Goal: Information Seeking & Learning: Learn about a topic

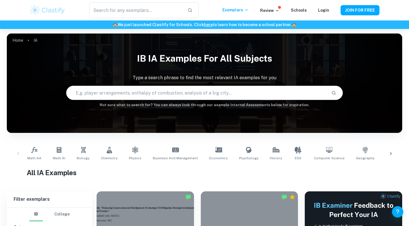
click at [390, 150] on div at bounding box center [391, 153] width 14 height 19
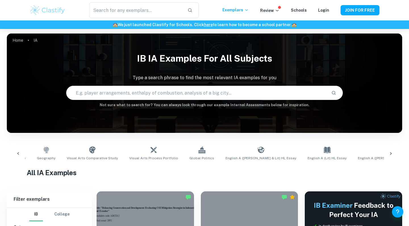
scroll to position [0, 319]
click at [390, 150] on div at bounding box center [391, 153] width 14 height 19
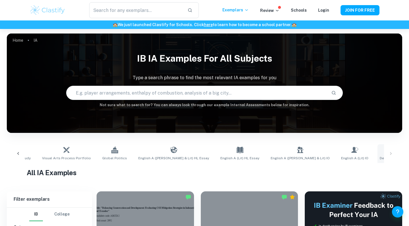
click at [377, 150] on link "Design Technology" at bounding box center [395, 153] width 36 height 19
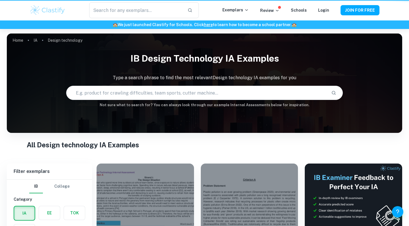
type input "Design technology"
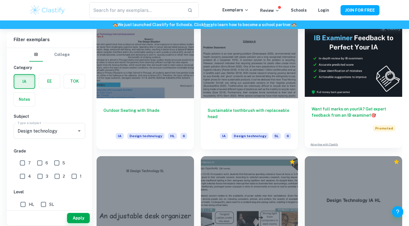
scroll to position [134, 0]
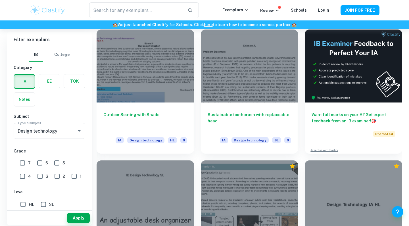
click at [22, 163] on input "7" at bounding box center [22, 162] width 11 height 11
checkbox input "true"
click at [80, 218] on button "Apply" at bounding box center [78, 218] width 23 height 10
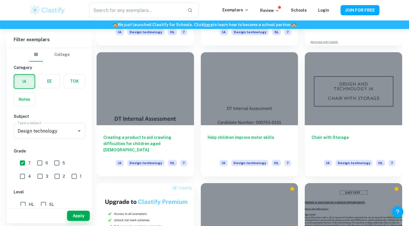
scroll to position [242, 0]
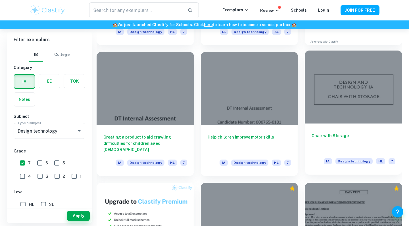
click at [344, 110] on div at bounding box center [352, 87] width 97 height 73
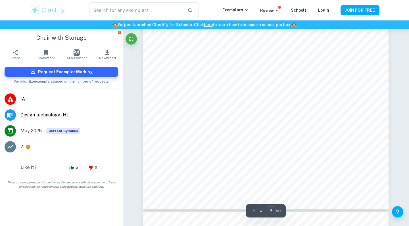
scroll to position [951, 0]
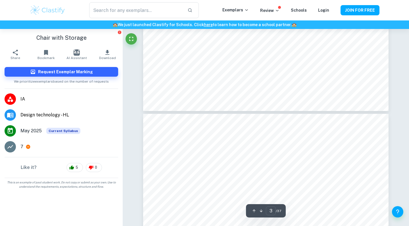
type input "4"
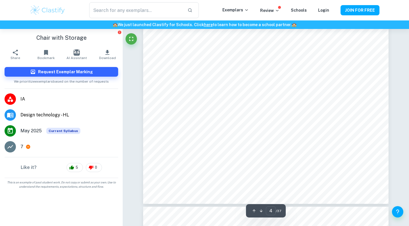
scroll to position [1306, 0]
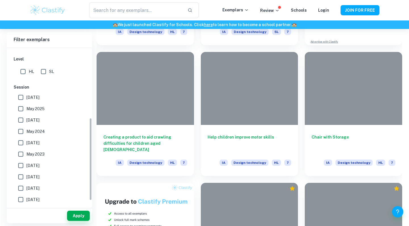
scroll to position [134, 0]
click at [43, 108] on span "May 2025" at bounding box center [35, 107] width 18 height 6
click at [26, 108] on input "May 2025" at bounding box center [20, 107] width 11 height 11
checkbox input "true"
click at [31, 97] on span "[DATE]" at bounding box center [32, 96] width 13 height 6
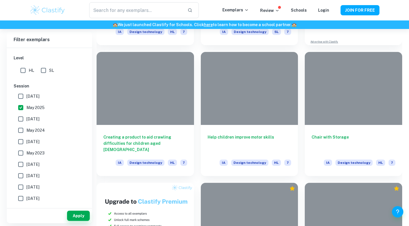
click at [26, 97] on input "[DATE]" at bounding box center [20, 96] width 11 height 11
checkbox input "true"
click at [31, 121] on span "[DATE]" at bounding box center [32, 119] width 13 height 6
click at [26, 121] on input "[DATE]" at bounding box center [20, 118] width 11 height 11
checkbox input "true"
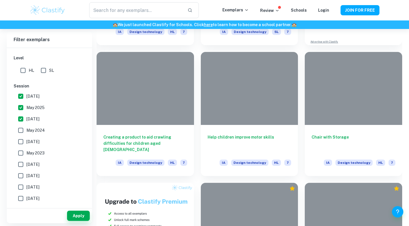
click at [31, 130] on span "May 2024" at bounding box center [35, 130] width 18 height 6
click at [26, 130] on input "May 2024" at bounding box center [20, 130] width 11 height 11
checkbox input "true"
click at [31, 139] on span "[DATE]" at bounding box center [32, 141] width 13 height 6
click at [26, 139] on input "[DATE]" at bounding box center [20, 141] width 11 height 11
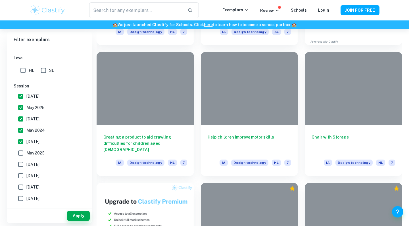
click at [32, 139] on span "[DATE]" at bounding box center [32, 141] width 13 height 6
click at [26, 139] on input "[DATE]" at bounding box center [20, 141] width 11 height 11
checkbox input "false"
click at [82, 217] on button "Apply" at bounding box center [78, 216] width 23 height 10
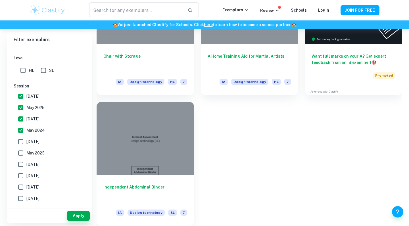
scroll to position [192, 0]
click at [46, 129] on label "May 2024" at bounding box center [48, 130] width 66 height 11
click at [26, 129] on input "May 2024" at bounding box center [20, 130] width 11 height 11
checkbox input "false"
click at [81, 219] on button "Apply" at bounding box center [78, 216] width 23 height 10
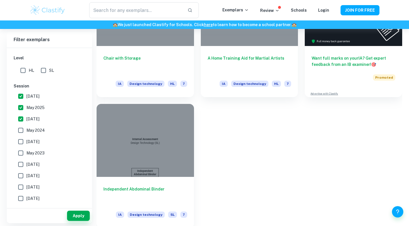
scroll to position [192, 0]
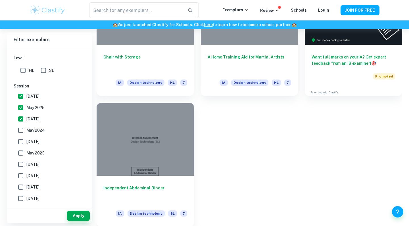
click at [39, 121] on span "[DATE]" at bounding box center [32, 119] width 13 height 6
click at [26, 121] on input "[DATE]" at bounding box center [20, 118] width 11 height 11
checkbox input "false"
click at [76, 213] on button "Apply" at bounding box center [78, 216] width 23 height 10
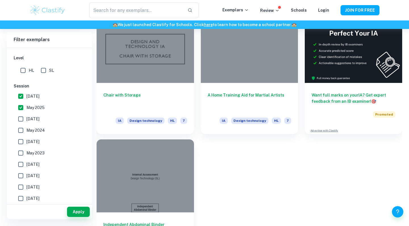
scroll to position [128, 0]
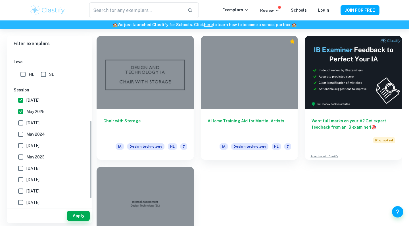
click at [52, 102] on label "[DATE]" at bounding box center [48, 99] width 66 height 11
click at [26, 102] on input "[DATE]" at bounding box center [20, 99] width 11 height 11
checkbox input "false"
click at [80, 218] on button "Apply" at bounding box center [78, 216] width 23 height 10
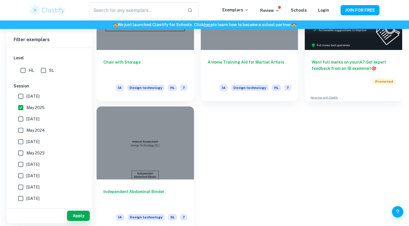
scroll to position [189, 0]
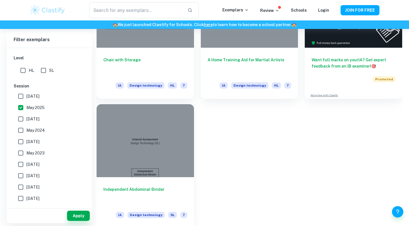
click at [131, 162] on div at bounding box center [144, 140] width 97 height 73
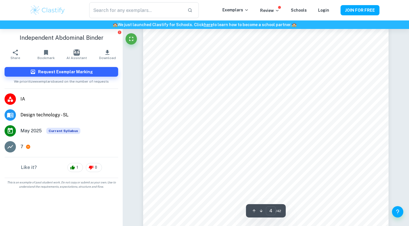
scroll to position [1105, 0]
type input "6"
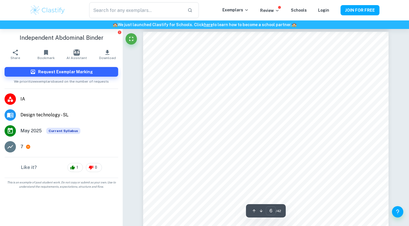
scroll to position [1683, 0]
